Goal: Navigation & Orientation: Go to known website

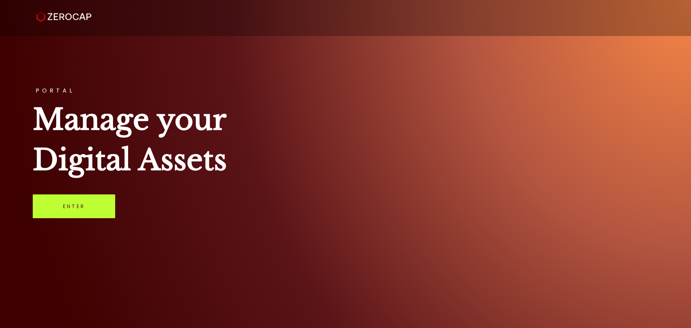
click at [86, 218] on div "PORTAL Manage your Digital Assets Enter" at bounding box center [345, 164] width 691 height 328
click at [73, 213] on link "Enter" at bounding box center [74, 206] width 82 height 24
